Goal: Information Seeking & Learning: Check status

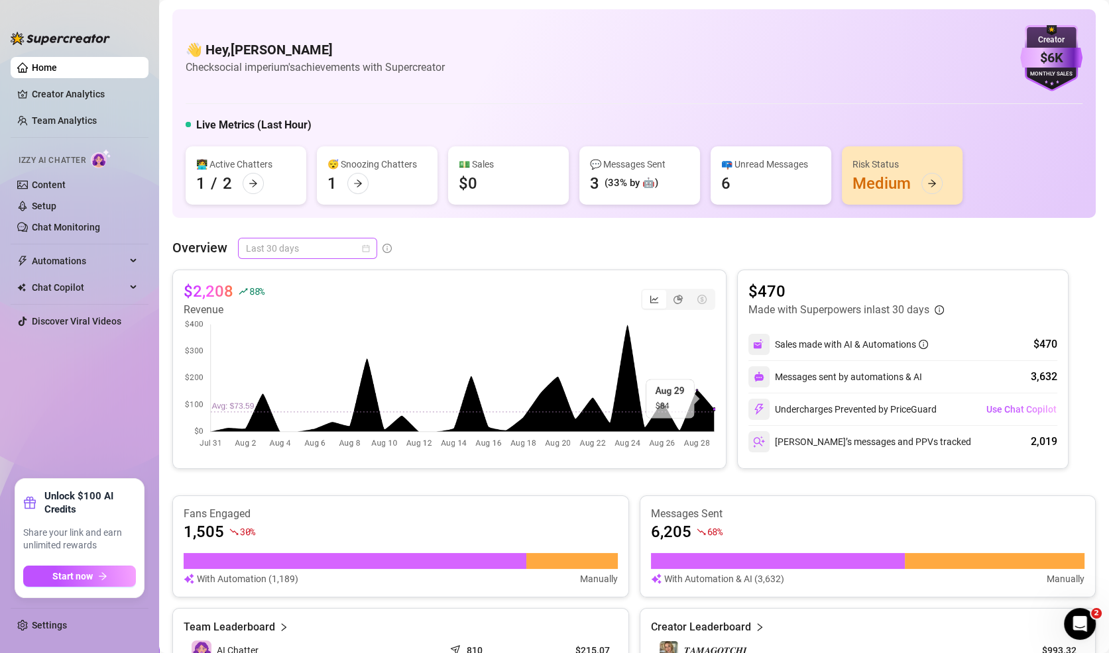
click at [322, 250] on span "Last 30 days" at bounding box center [307, 249] width 123 height 20
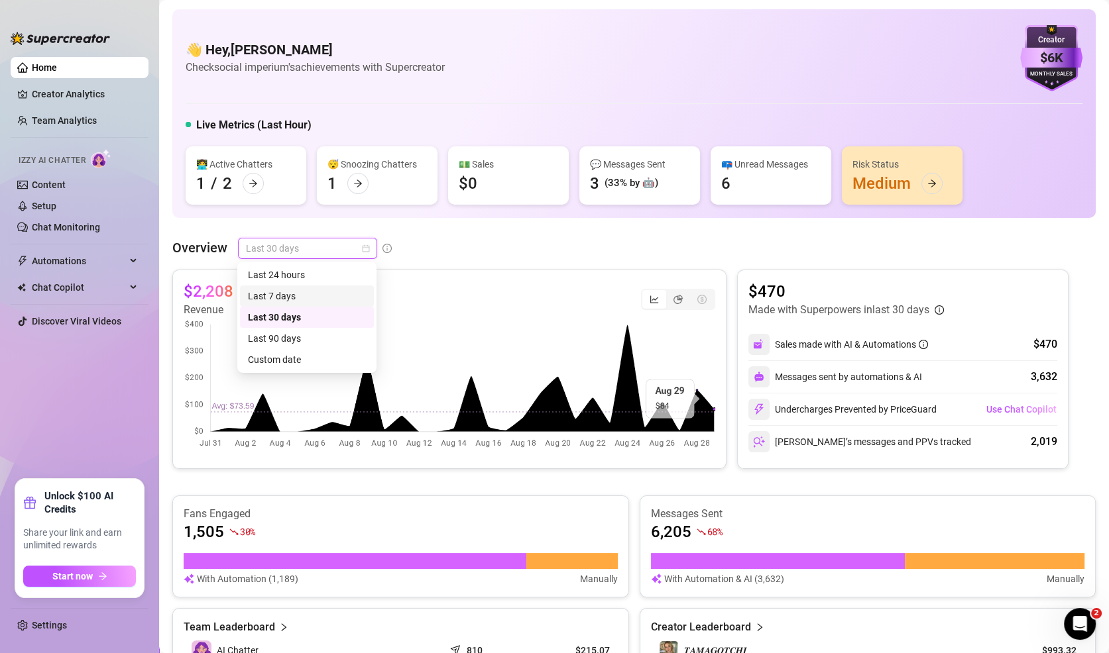
click at [328, 302] on div "Last 7 days" at bounding box center [307, 296] width 118 height 15
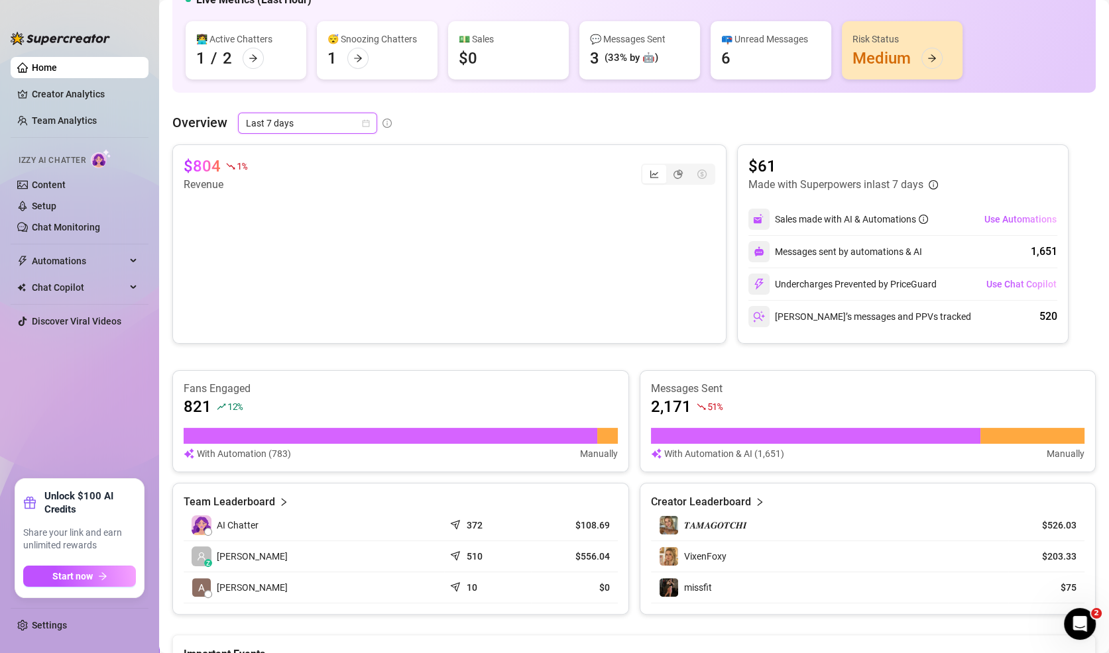
scroll to position [109, 0]
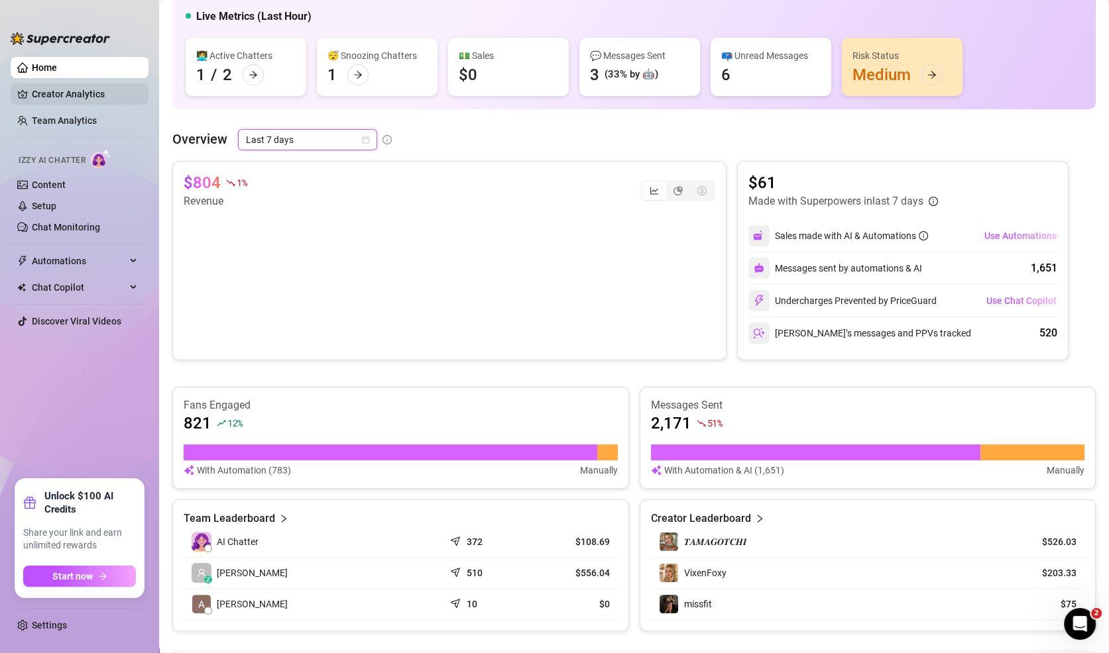
click at [68, 97] on link "Creator Analytics" at bounding box center [85, 93] width 106 height 21
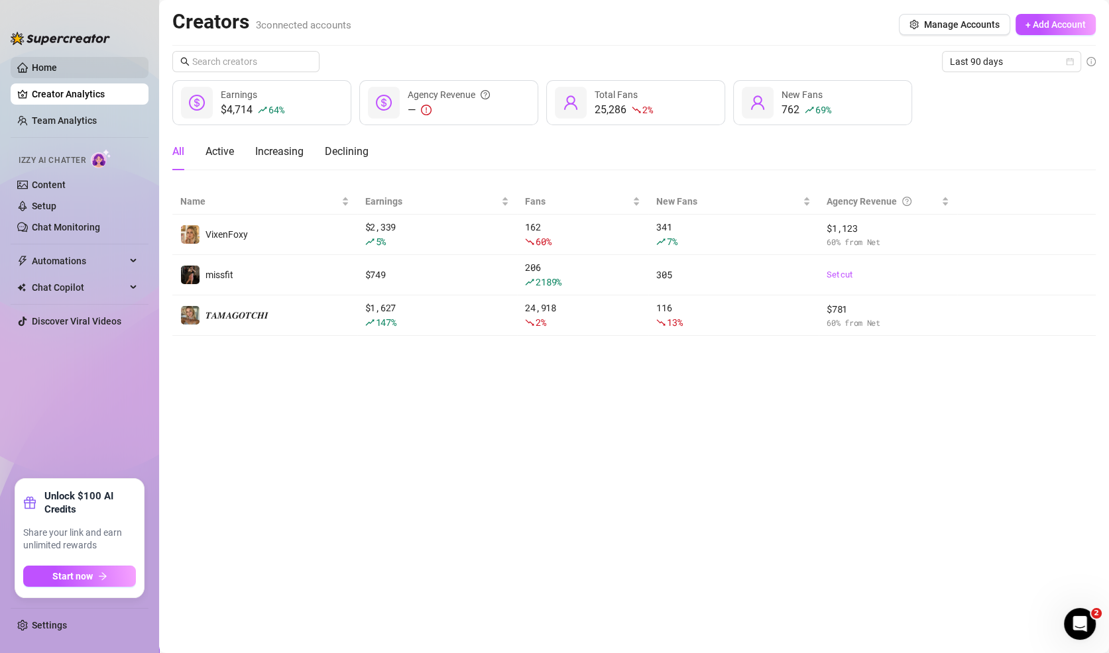
click at [47, 62] on link "Home" at bounding box center [44, 67] width 25 height 11
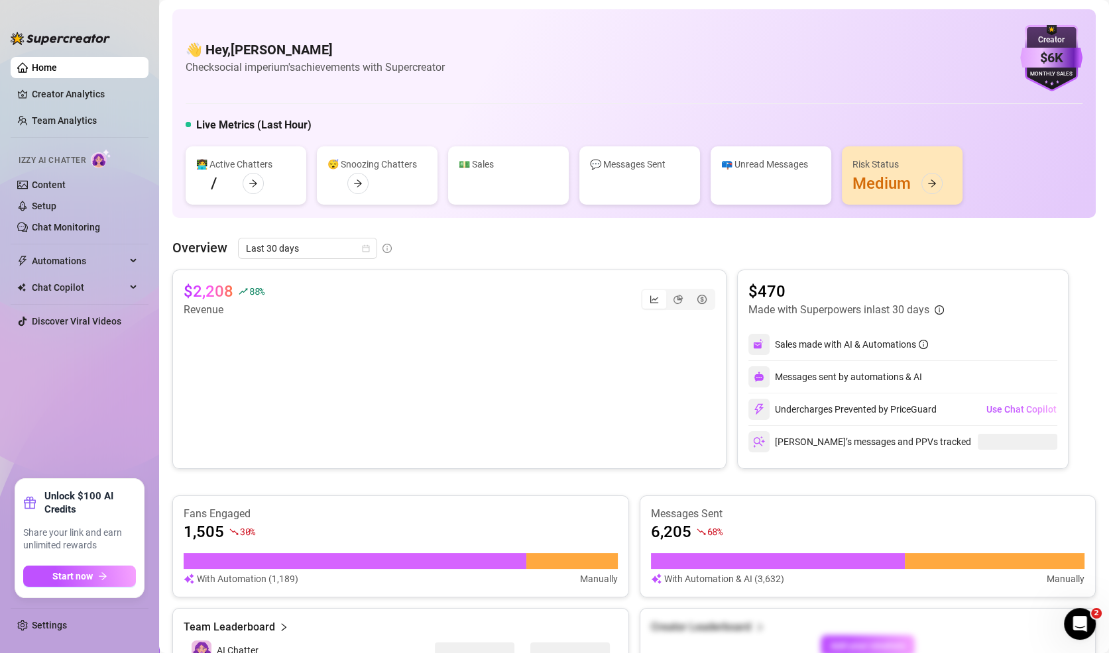
click at [50, 64] on link "Home" at bounding box center [44, 67] width 25 height 11
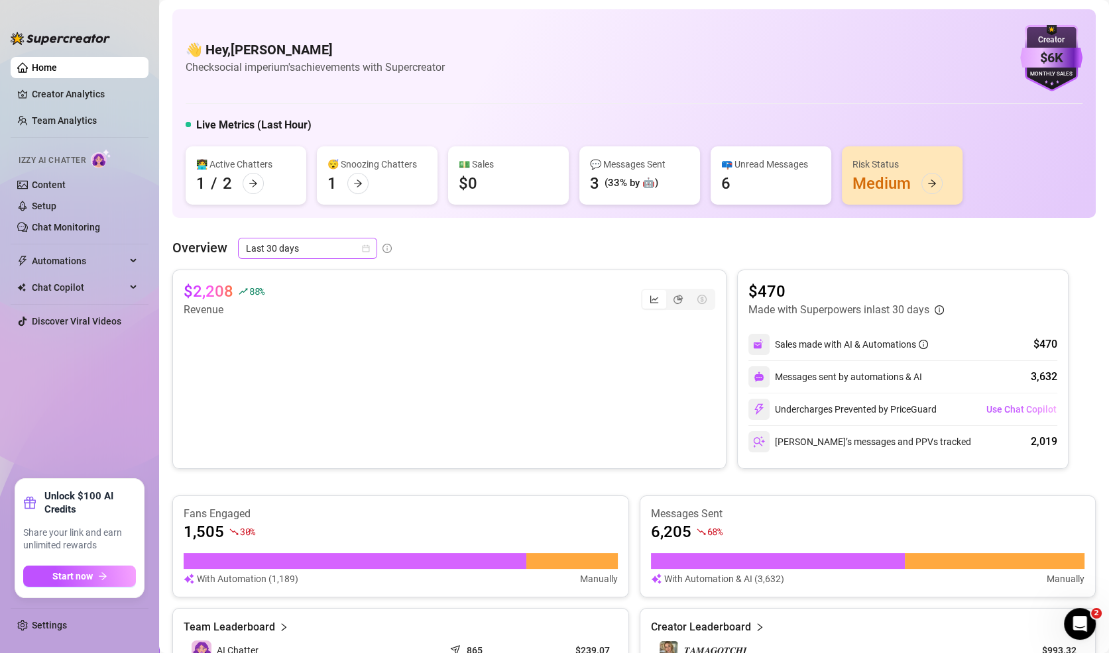
click at [294, 240] on span "Last 30 days" at bounding box center [307, 249] width 123 height 20
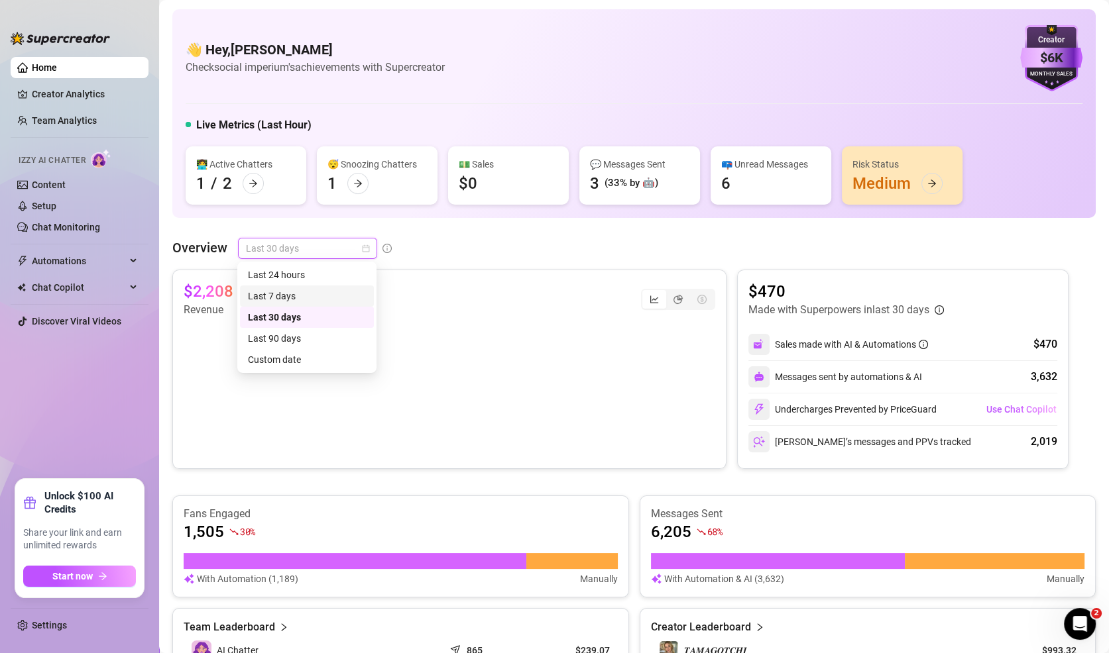
click at [266, 295] on div "Last 7 days" at bounding box center [307, 296] width 118 height 15
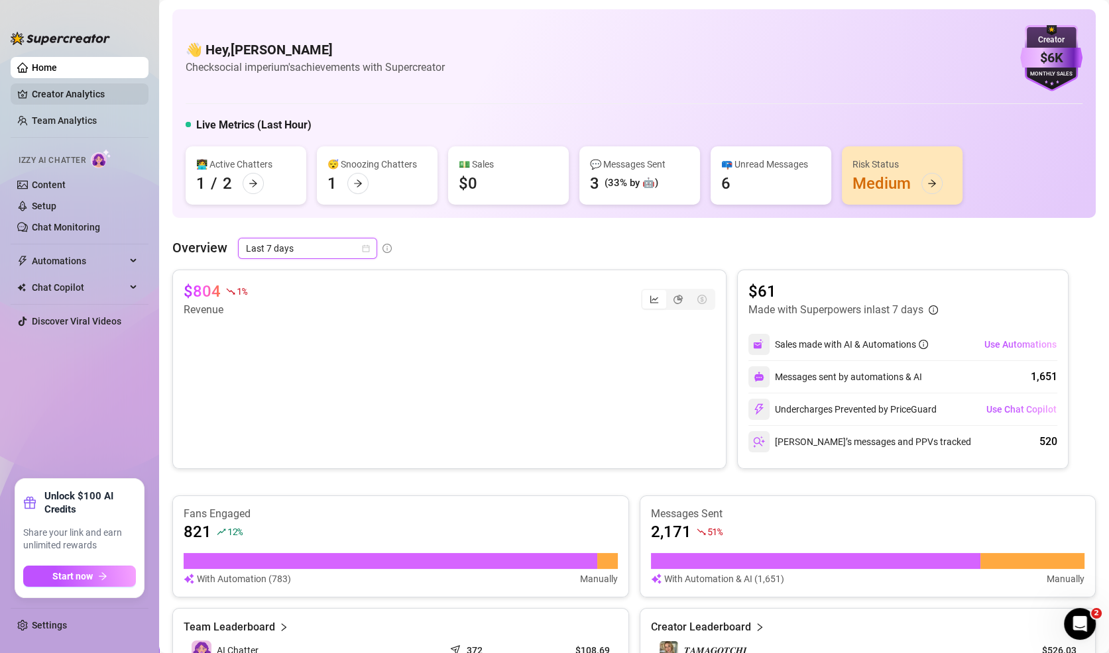
click at [81, 97] on link "Creator Analytics" at bounding box center [85, 93] width 106 height 21
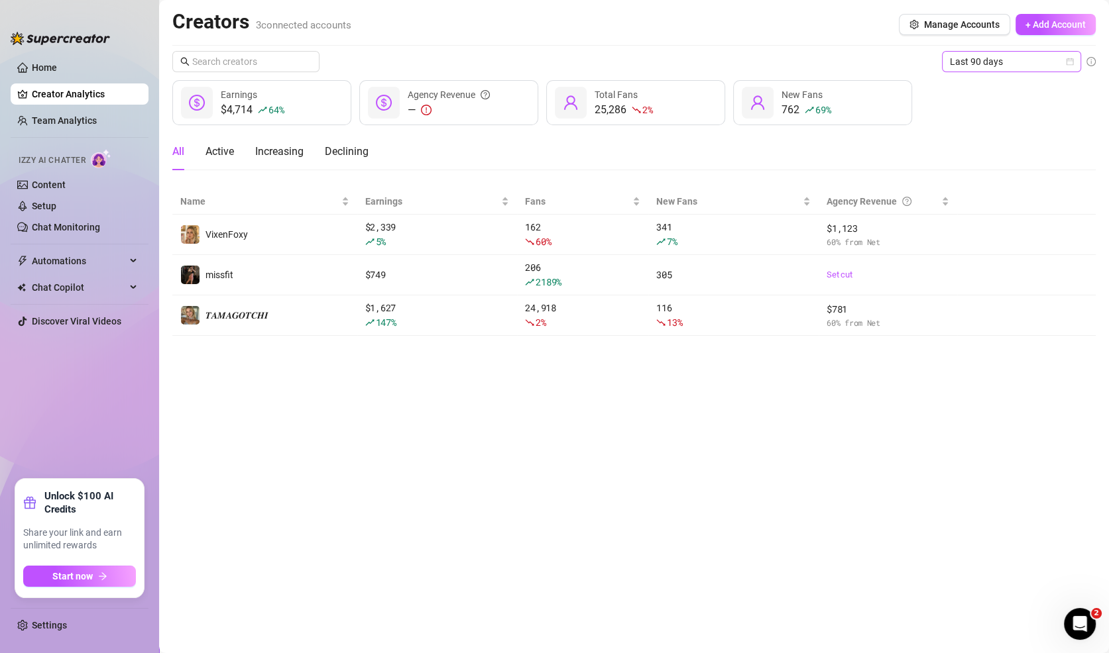
click at [1015, 58] on span "Last 90 days" at bounding box center [1011, 62] width 123 height 20
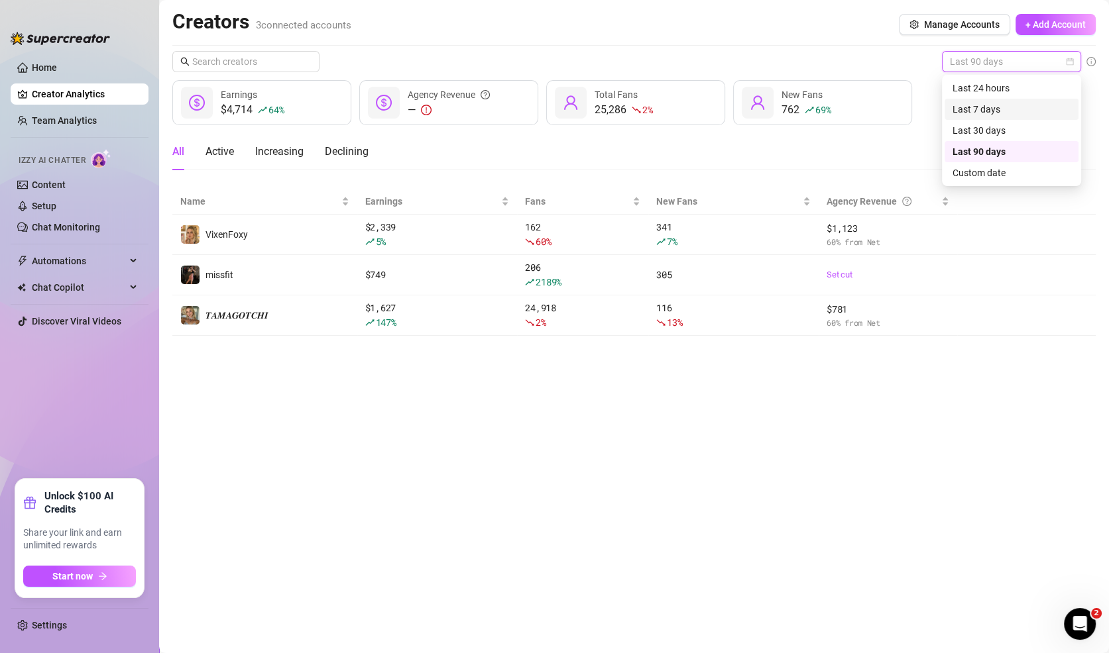
click at [997, 115] on div "Last 7 days" at bounding box center [1011, 109] width 118 height 15
